Goal: Communication & Community: Answer question/provide support

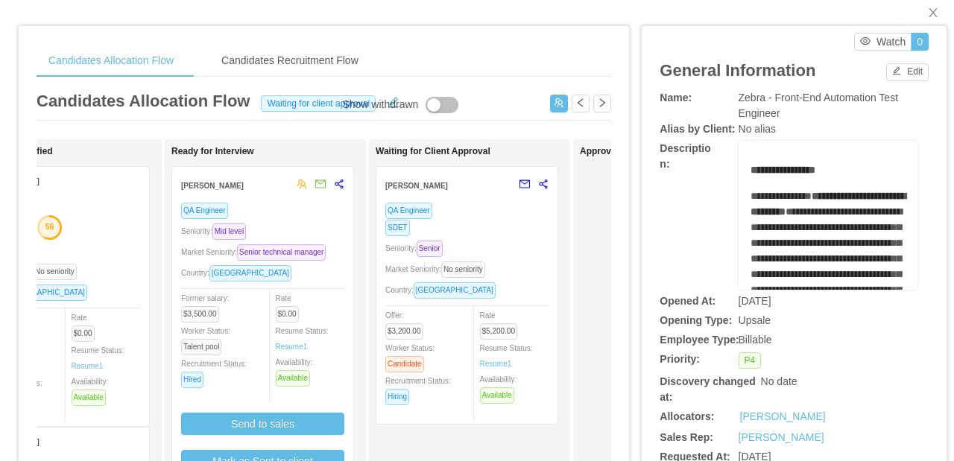
scroll to position [104, 0]
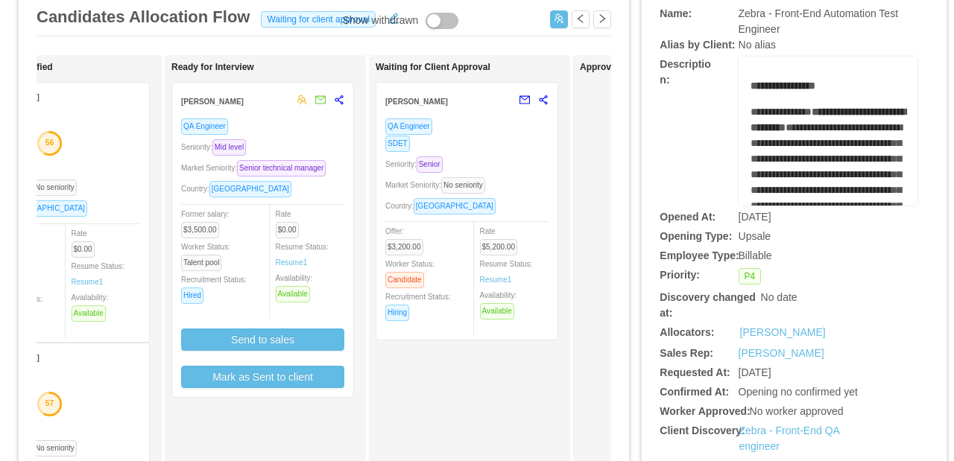
click at [512, 152] on div "QA Engineer SDET Seniority: Senior Market Seniority: No seniority Country: [GEO…" at bounding box center [466, 224] width 163 height 213
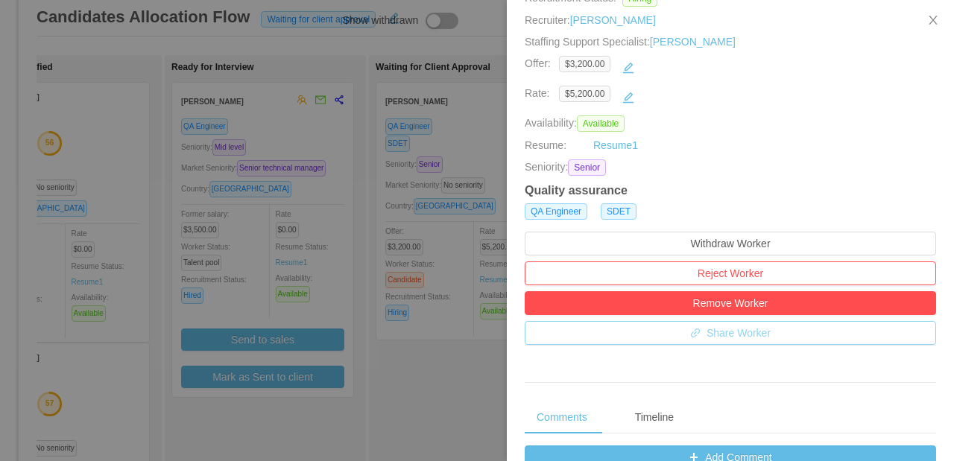
scroll to position [399, 0]
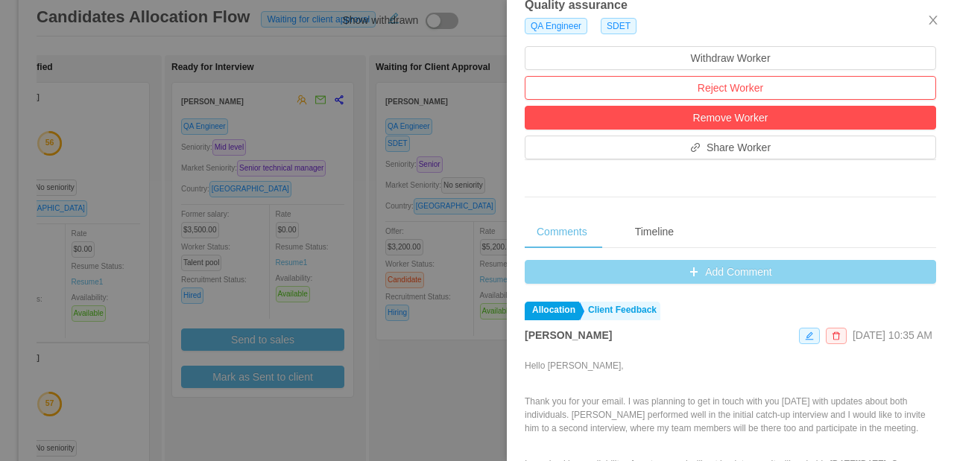
click at [713, 276] on button "Add Comment" at bounding box center [730, 272] width 411 height 24
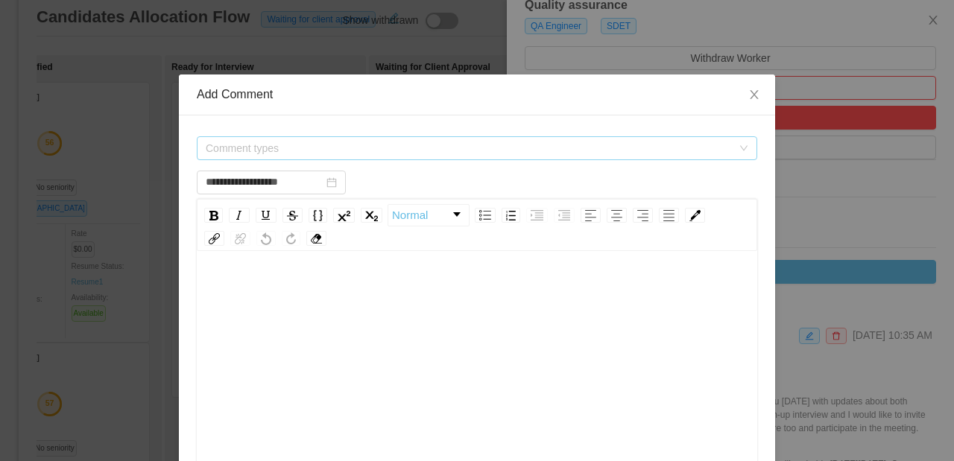
click at [359, 148] on span "Comment types" at bounding box center [469, 148] width 526 height 15
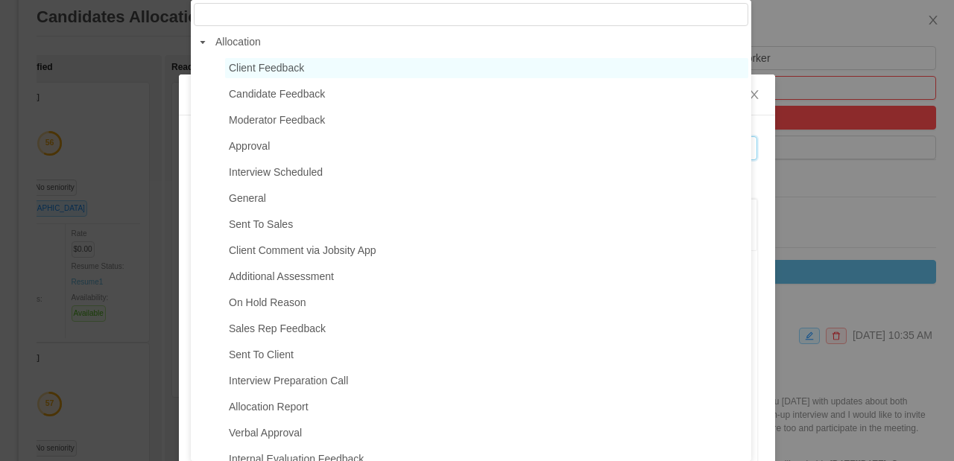
click at [303, 73] on span "Client Feedback" at bounding box center [266, 68] width 75 height 12
type input "**********"
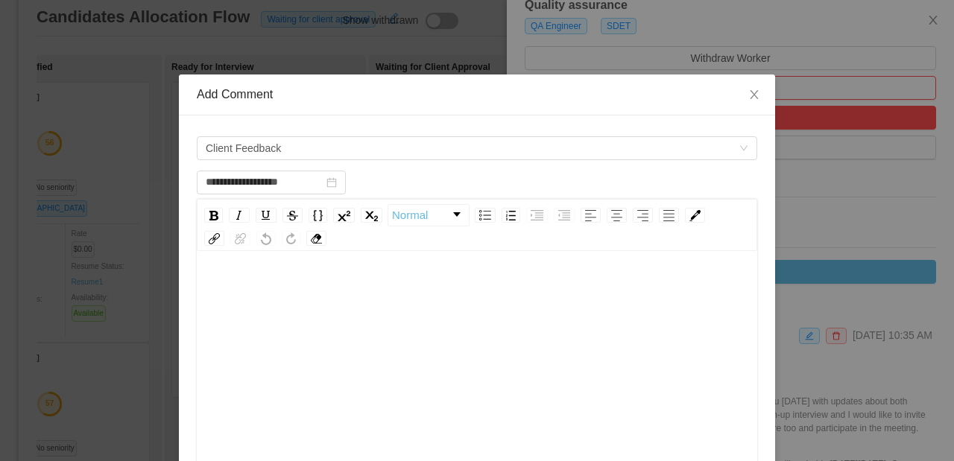
click at [299, 282] on div "rdw-editor" at bounding box center [477, 292] width 537 height 30
paste div "rdw-editor"
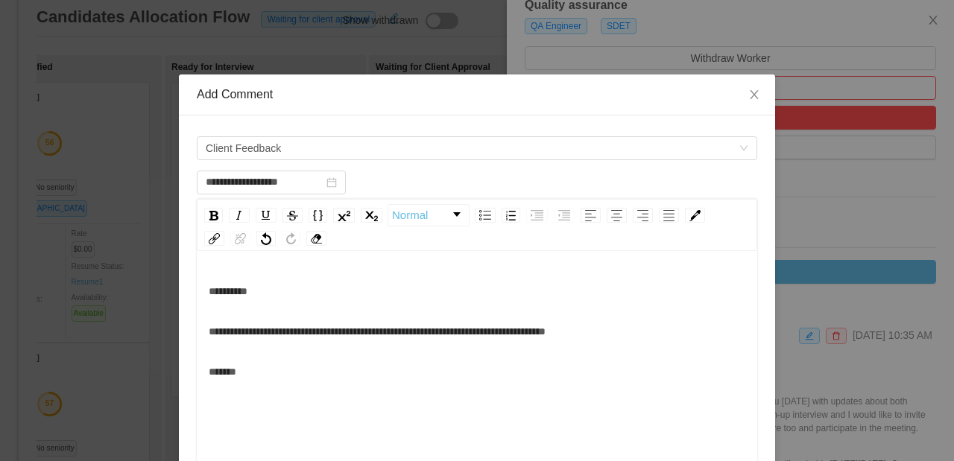
click at [512, 335] on span "**********" at bounding box center [377, 331] width 337 height 10
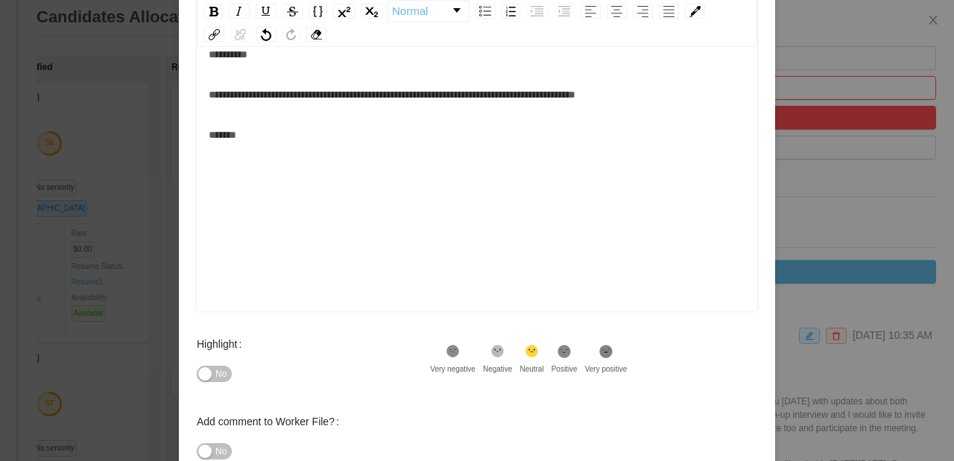
scroll to position [290, 0]
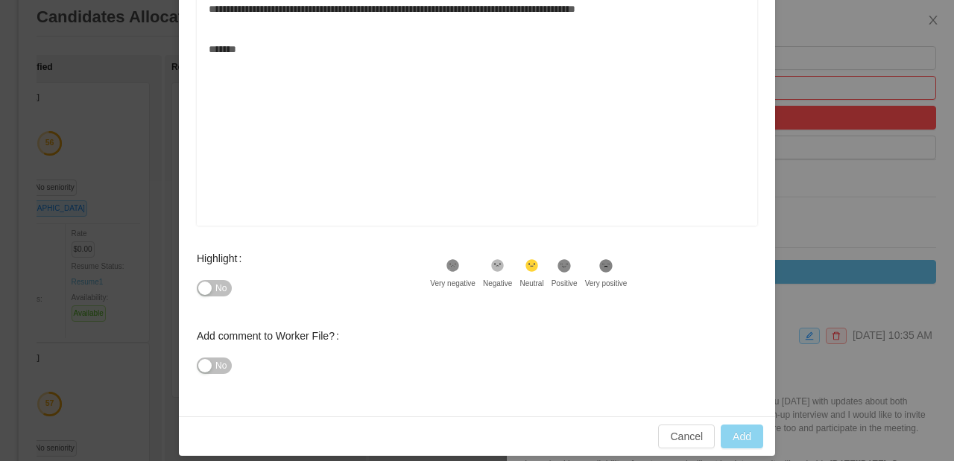
type input "**********"
click at [730, 431] on button "Add" at bounding box center [742, 437] width 42 height 24
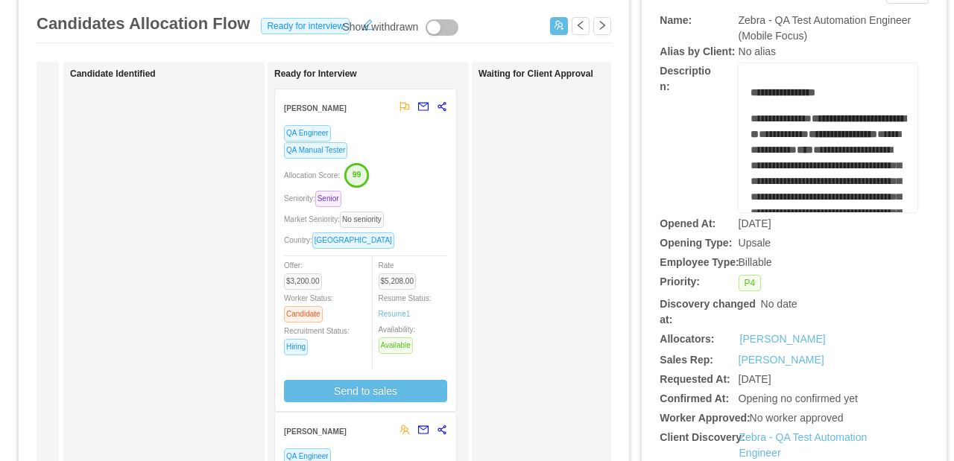
scroll to position [95, 0]
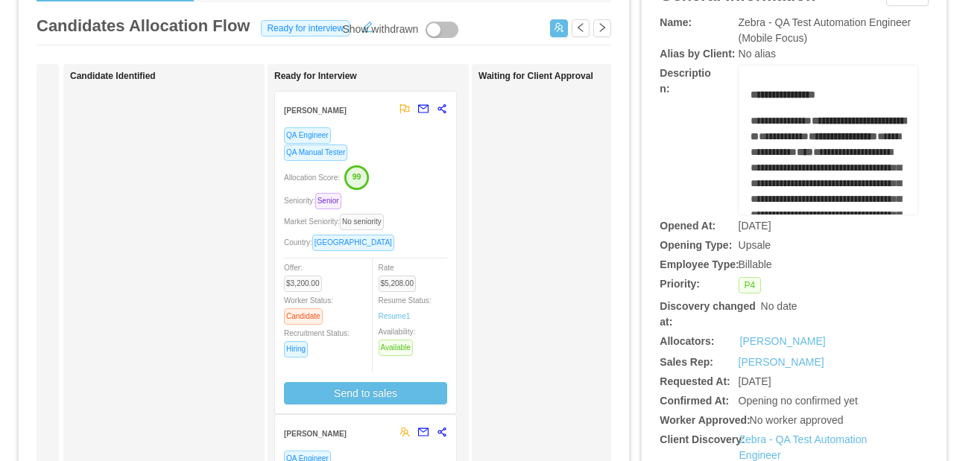
click at [414, 180] on div "Allocation Score: 99" at bounding box center [365, 177] width 163 height 24
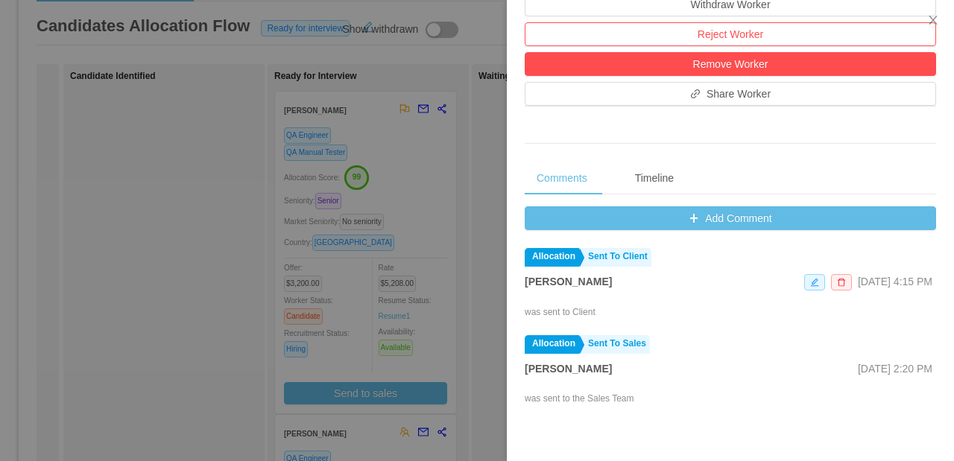
scroll to position [566, 0]
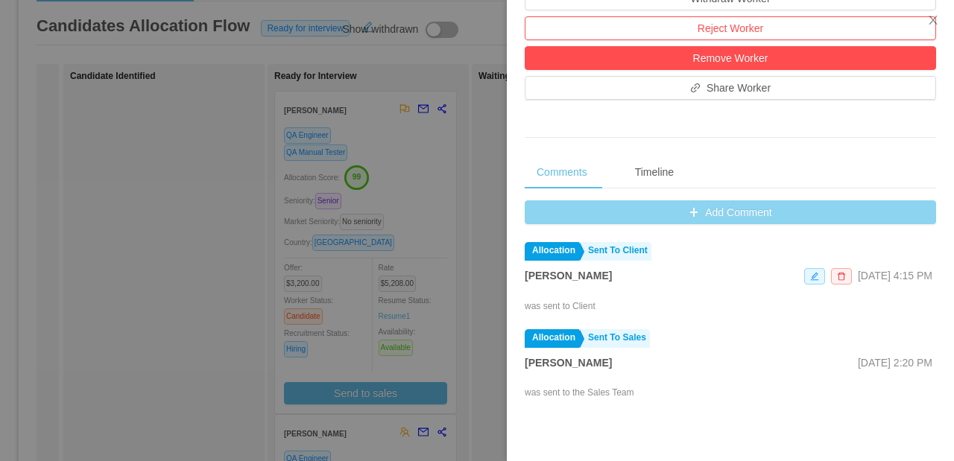
click at [713, 224] on button "Add Comment" at bounding box center [730, 213] width 411 height 24
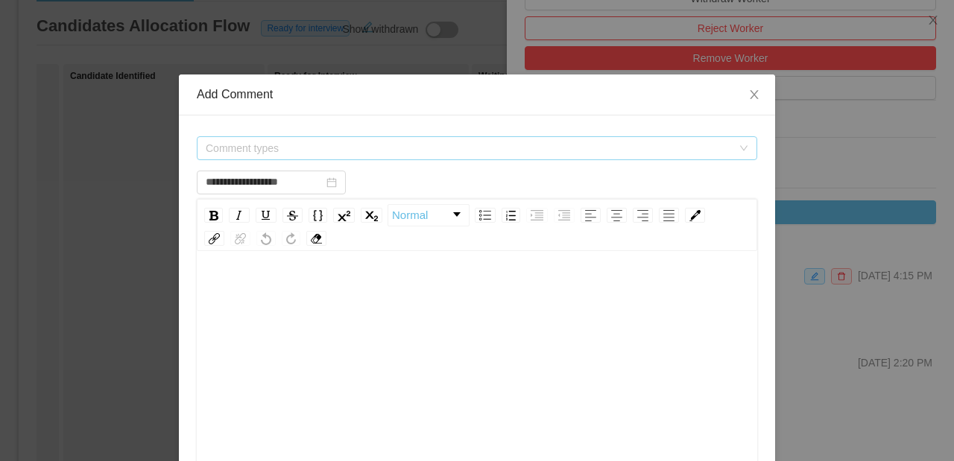
click at [381, 145] on span "Comment types" at bounding box center [469, 148] width 526 height 15
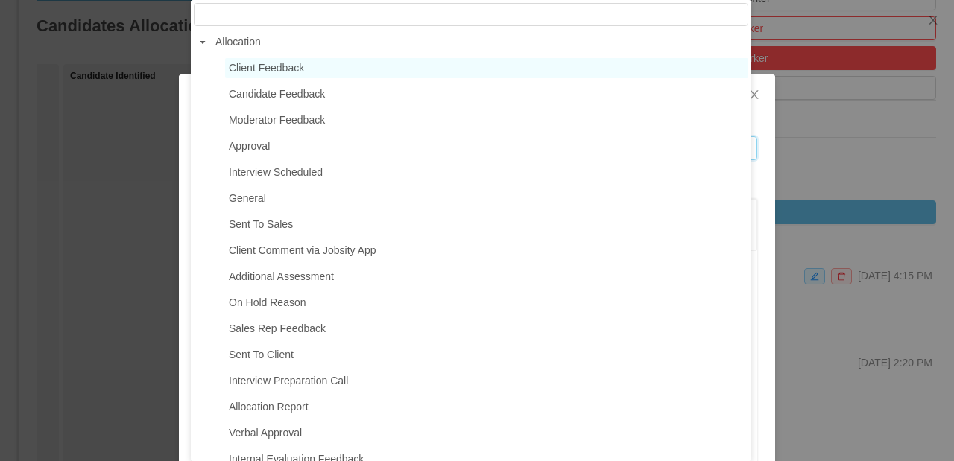
click at [309, 75] on span "Client Feedback" at bounding box center [486, 68] width 523 height 20
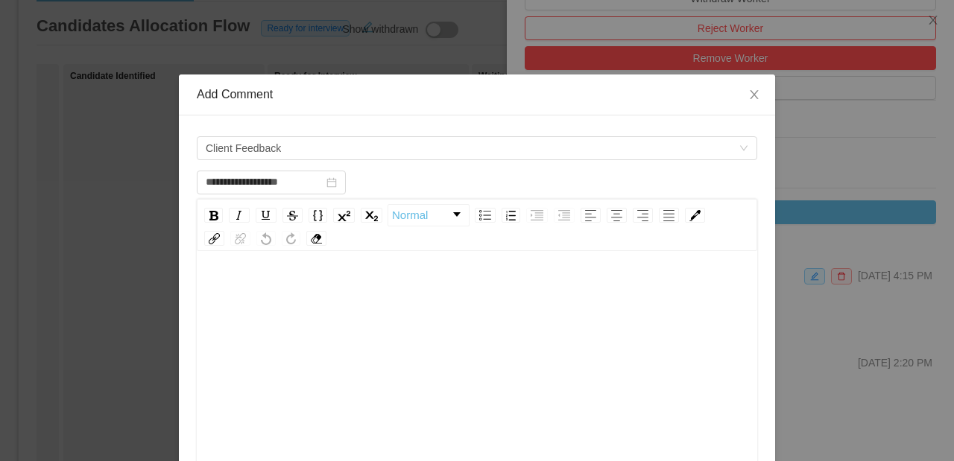
click at [274, 295] on div "rdw-editor" at bounding box center [477, 292] width 537 height 30
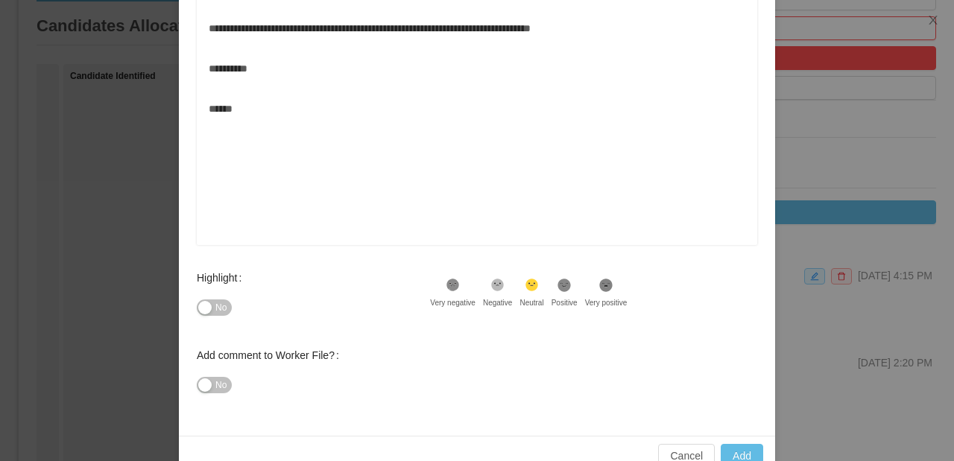
scroll to position [303, 0]
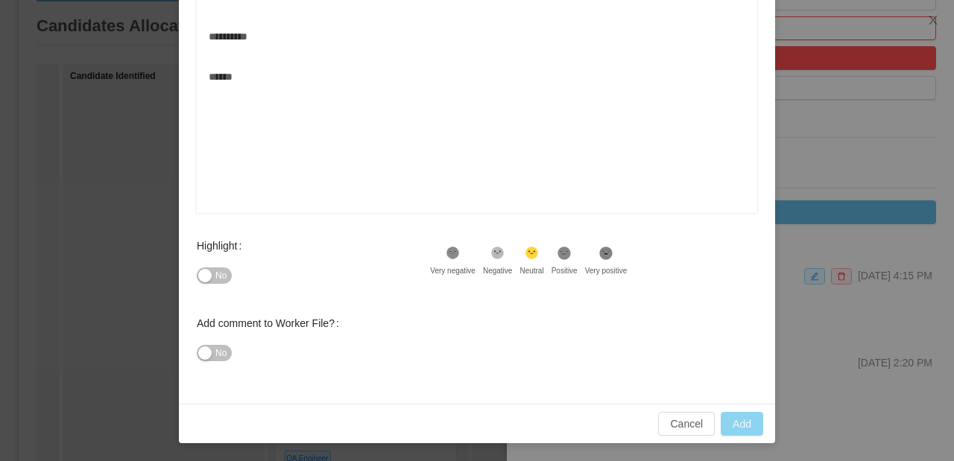
type input "**********"
click at [748, 421] on button "Add" at bounding box center [742, 424] width 42 height 24
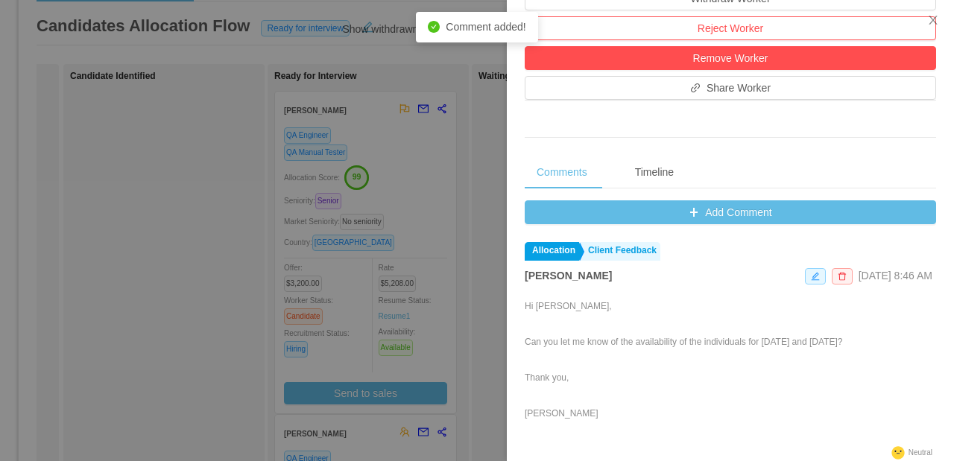
click at [443, 171] on div at bounding box center [477, 230] width 954 height 461
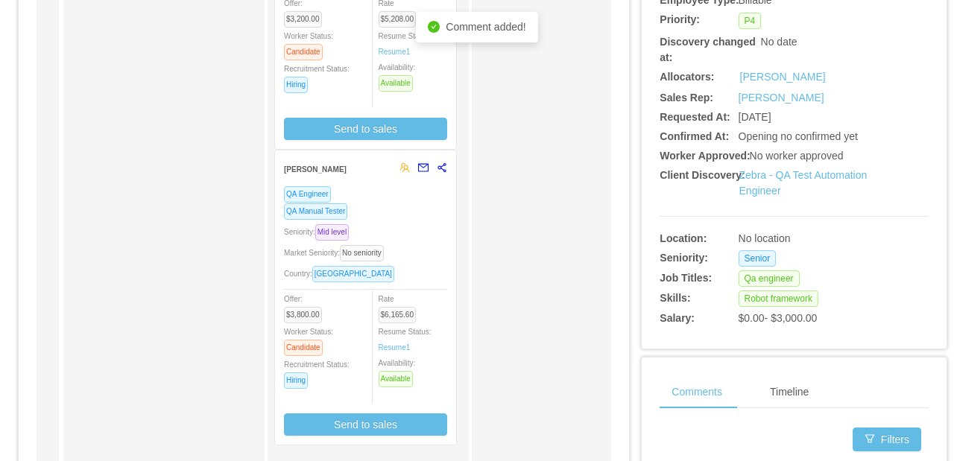
scroll to position [483, 0]
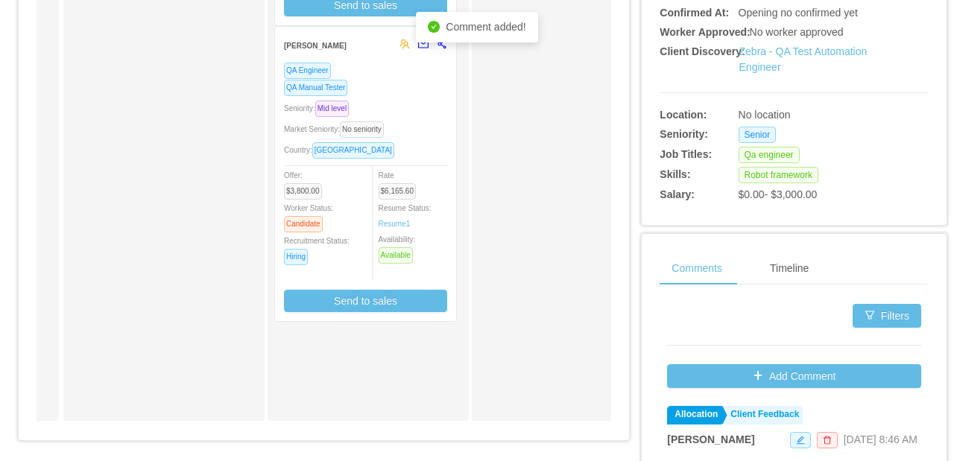
click at [424, 104] on div "Seniority: Mid level" at bounding box center [365, 108] width 163 height 17
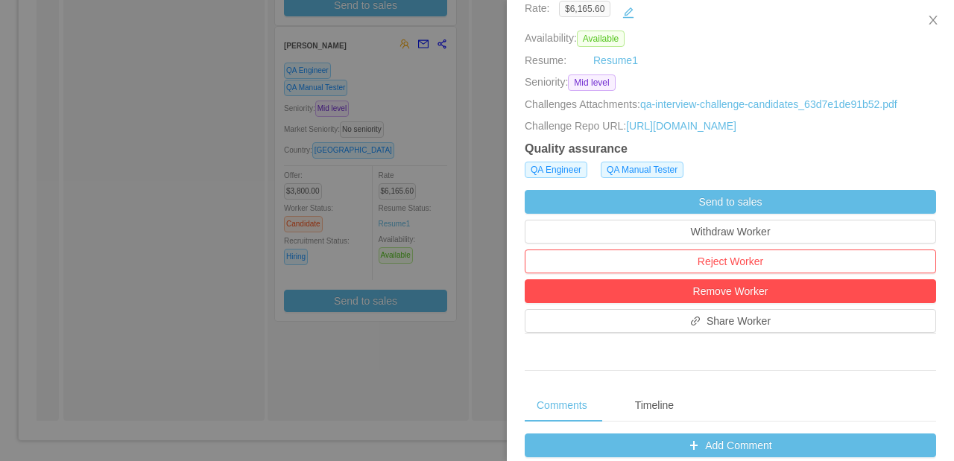
scroll to position [382, 0]
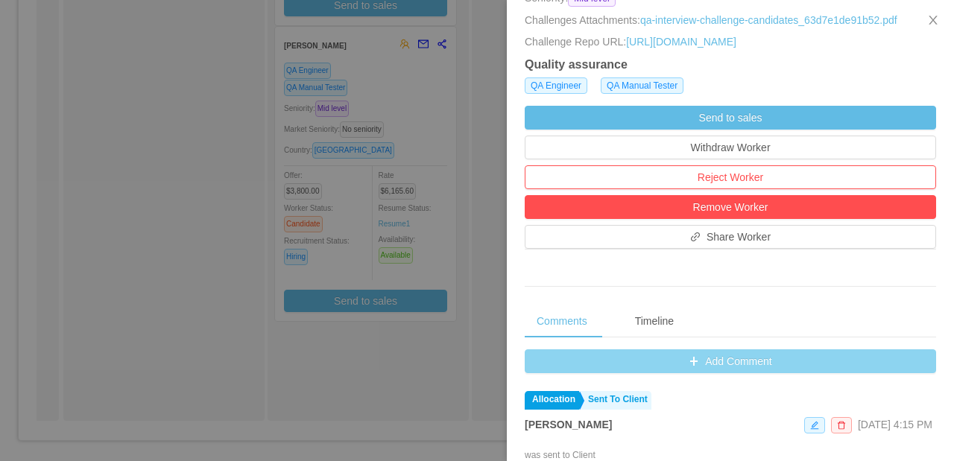
click at [703, 373] on button "Add Comment" at bounding box center [730, 362] width 411 height 24
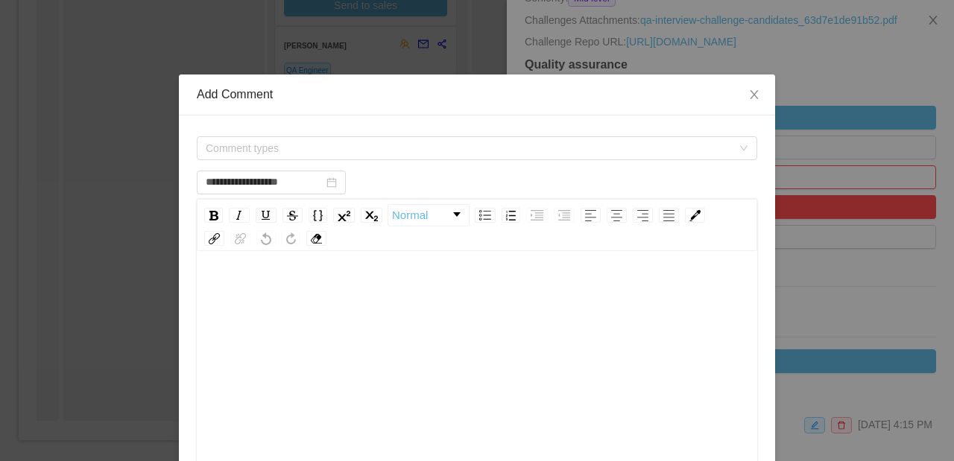
click at [418, 299] on div "rdw-editor" at bounding box center [477, 292] width 537 height 30
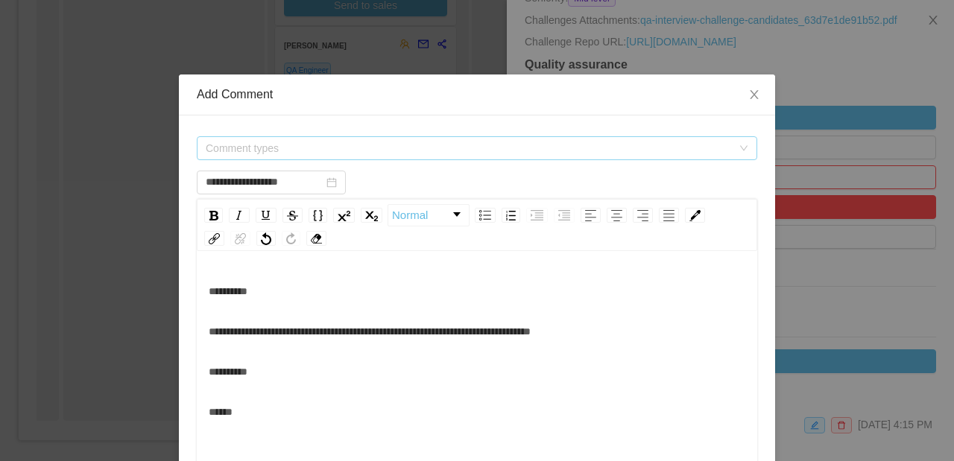
click at [331, 152] on span "Comment types" at bounding box center [469, 148] width 526 height 15
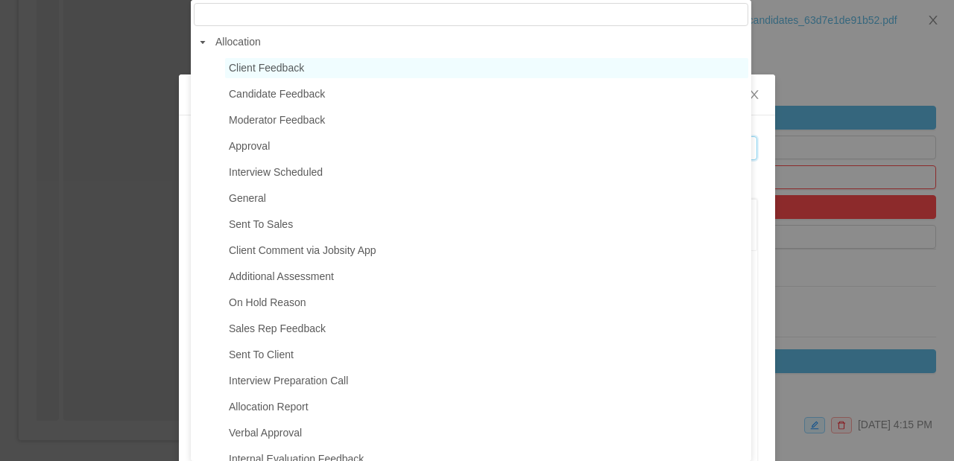
click at [323, 69] on span "Client Feedback" at bounding box center [486, 68] width 523 height 20
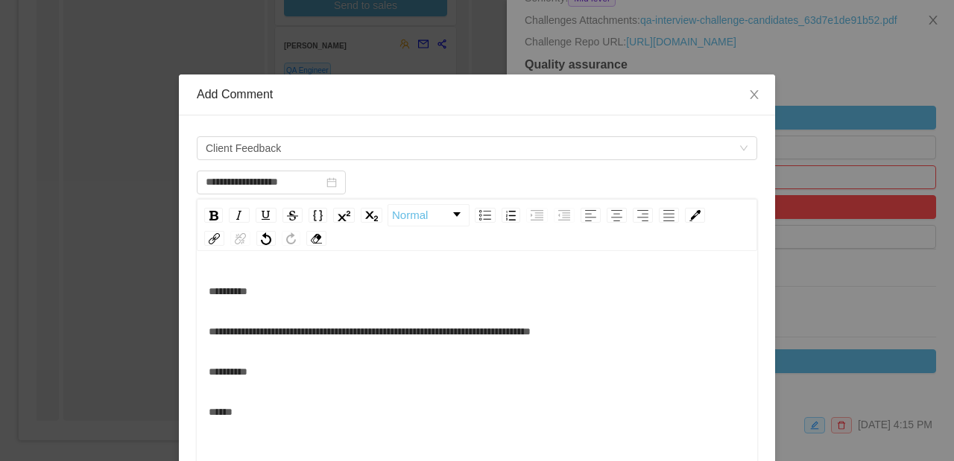
click at [334, 354] on div "**********" at bounding box center [477, 352] width 537 height 151
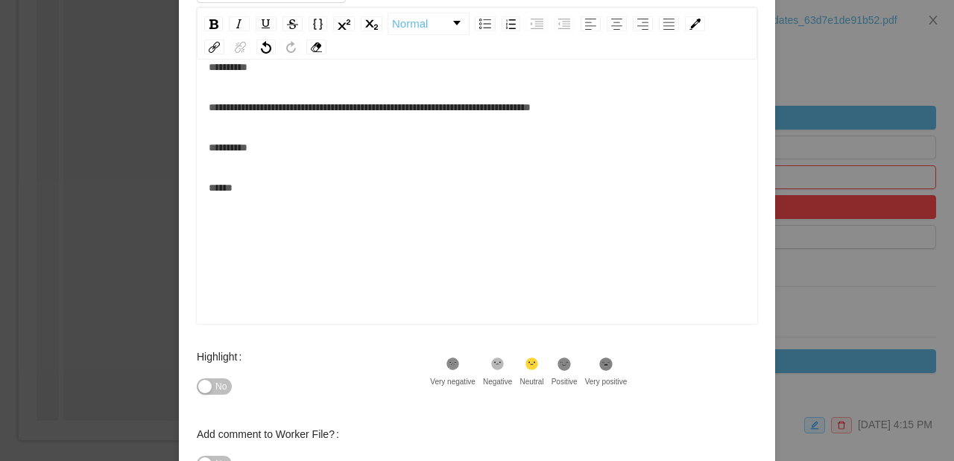
scroll to position [294, 0]
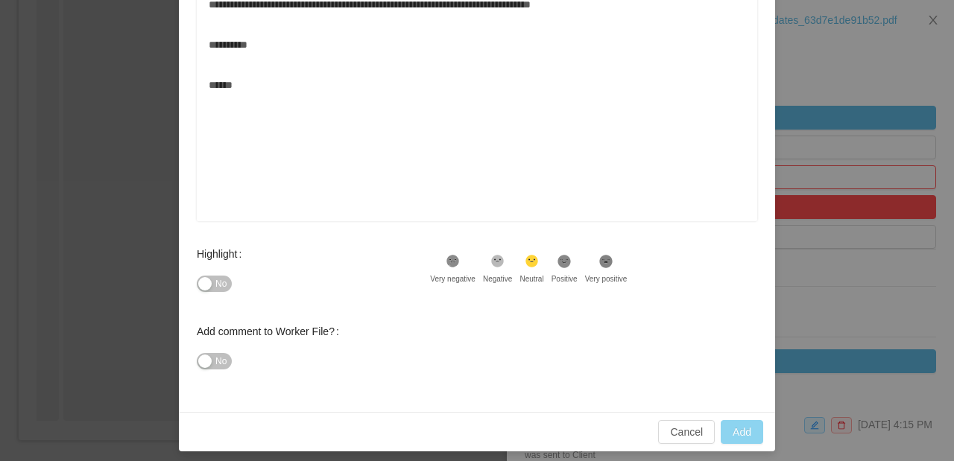
click at [735, 429] on button "Add" at bounding box center [742, 432] width 42 height 24
type input "**********"
